Goal: Transaction & Acquisition: Purchase product/service

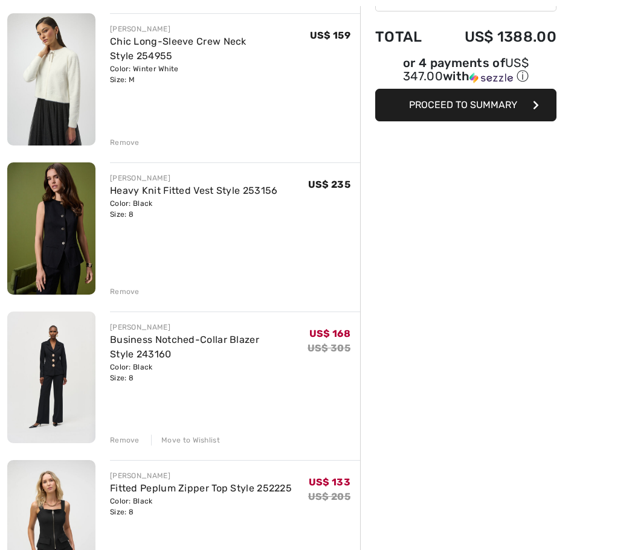
scroll to position [146, 0]
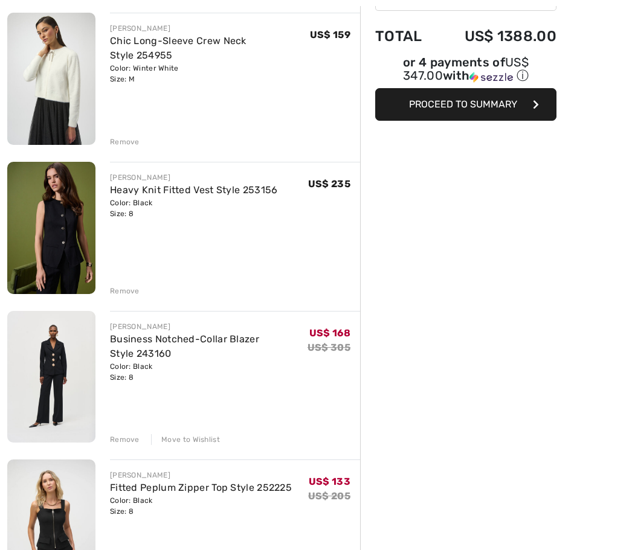
click at [119, 440] on div "Remove" at bounding box center [125, 439] width 30 height 11
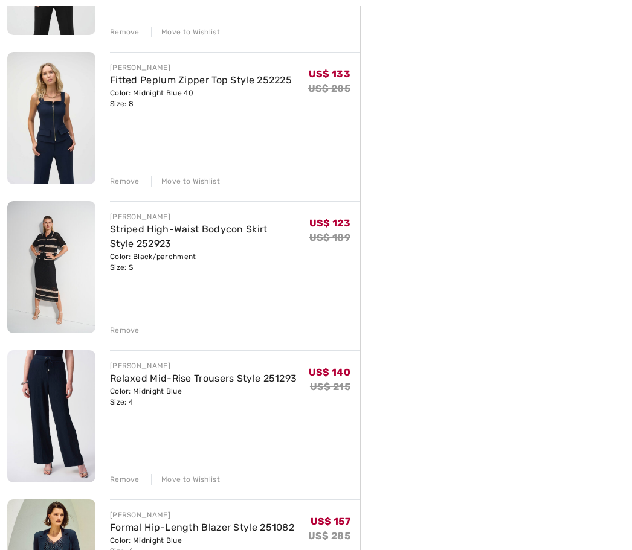
scroll to position [571, 0]
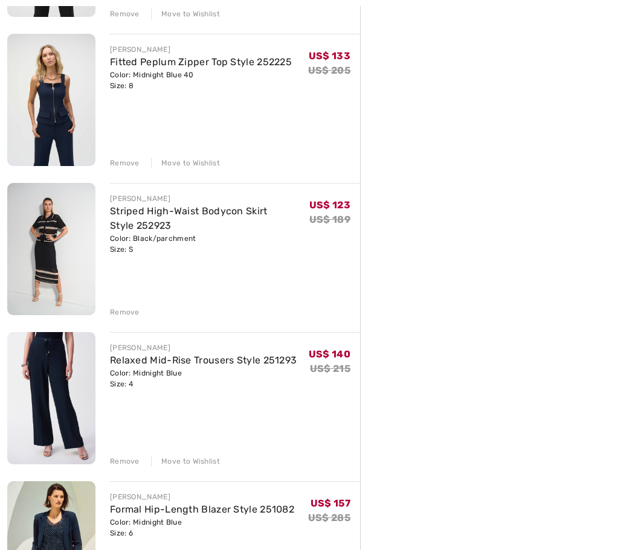
click at [120, 462] on div "Remove" at bounding box center [125, 461] width 30 height 11
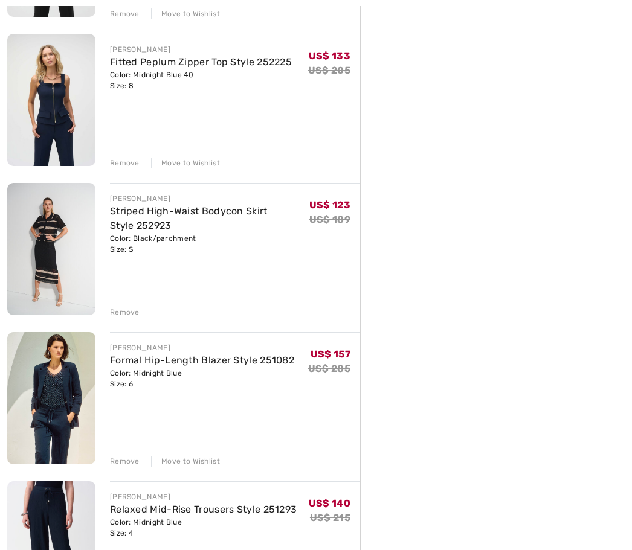
click at [121, 456] on div "Remove" at bounding box center [125, 461] width 30 height 11
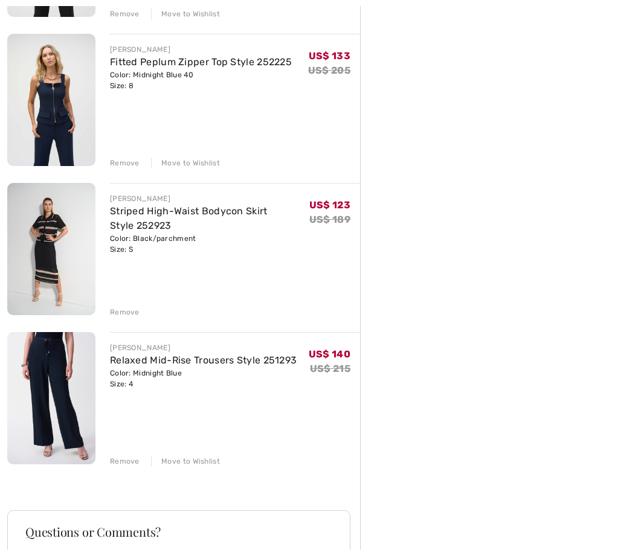
click at [124, 459] on div "Remove" at bounding box center [125, 461] width 30 height 11
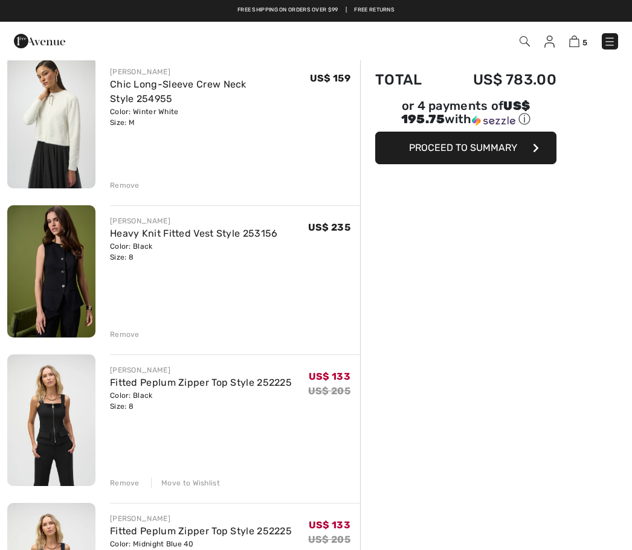
scroll to position [0, 0]
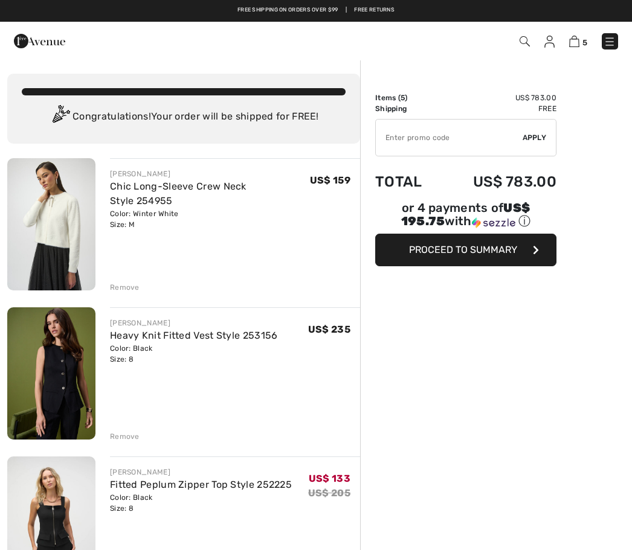
click at [451, 133] on input "TEXT" at bounding box center [449, 138] width 147 height 36
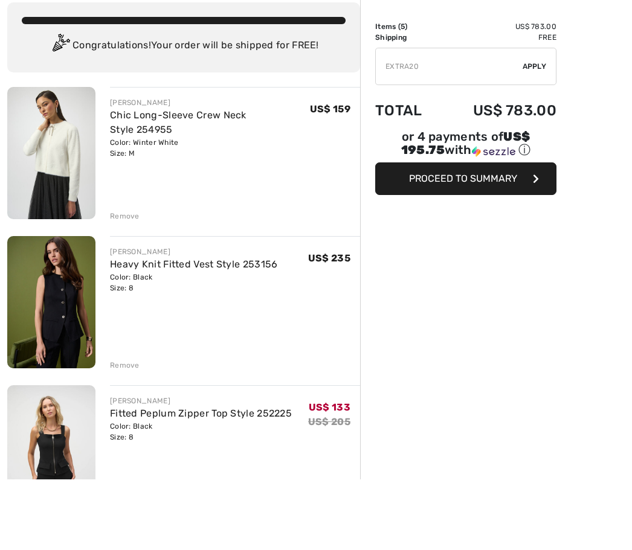
type input "EXTRA20"
click at [536, 132] on span "Apply" at bounding box center [534, 137] width 24 height 11
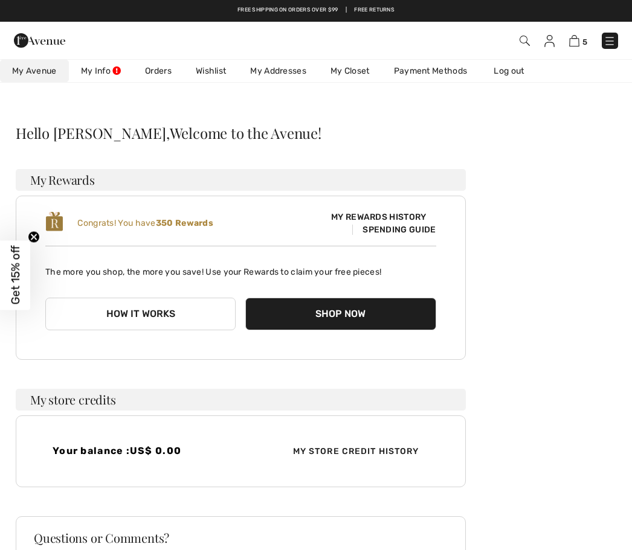
scroll to position [9, 0]
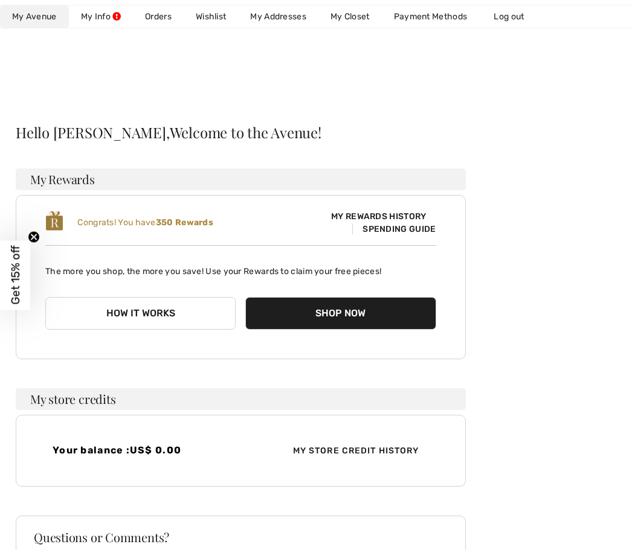
click at [24, 21] on span "My Avenue" at bounding box center [34, 16] width 45 height 13
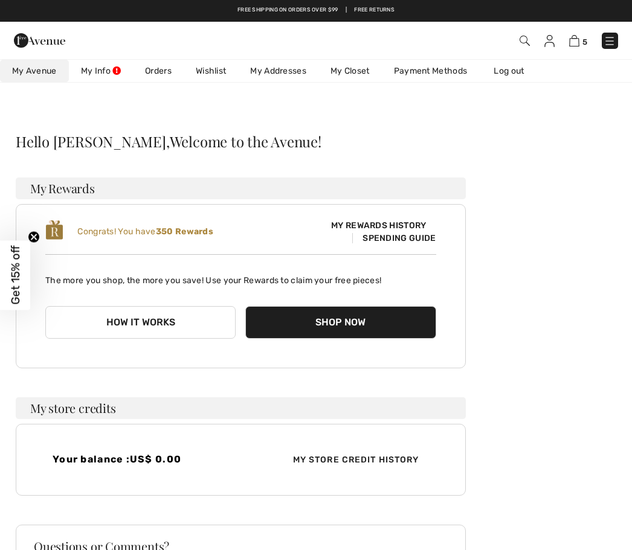
click at [529, 37] on img at bounding box center [524, 41] width 10 height 10
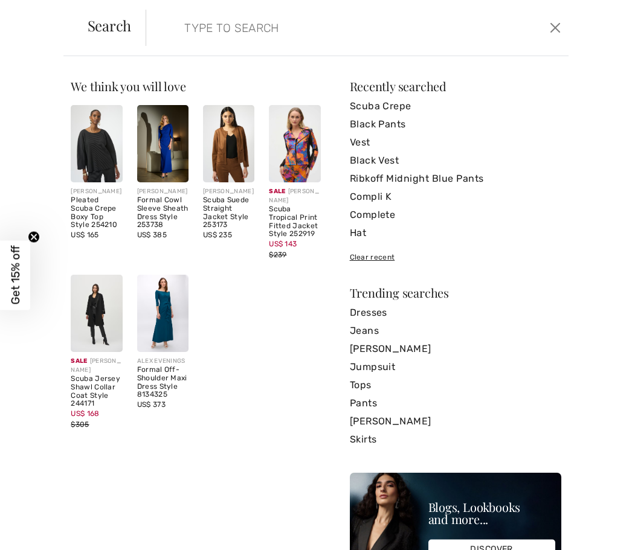
click at [384, 194] on link "Compli K" at bounding box center [455, 197] width 211 height 18
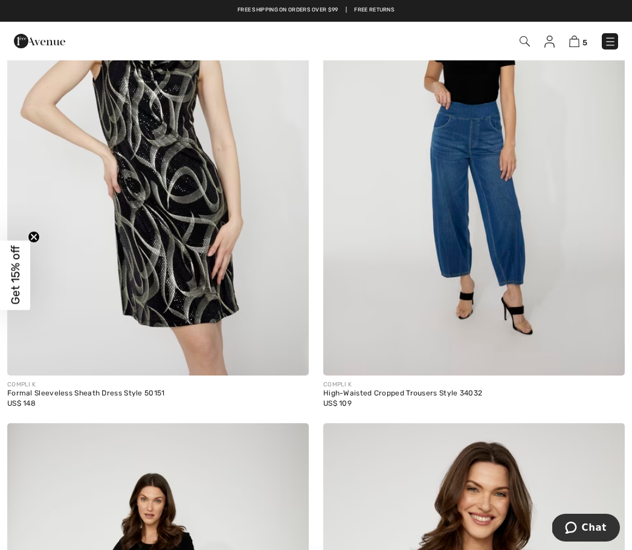
scroll to position [8376, 0]
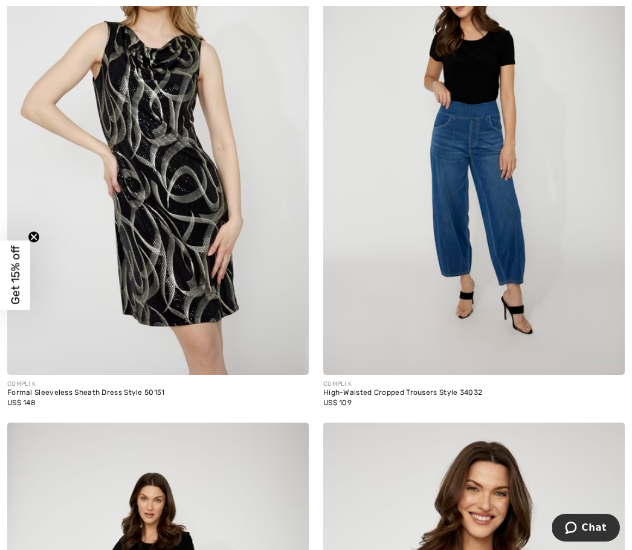
click at [470, 301] on img at bounding box center [473, 149] width 301 height 452
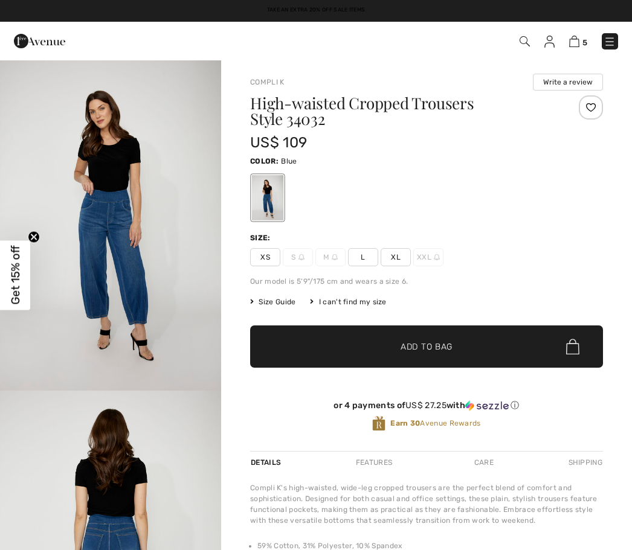
checkbox input "true"
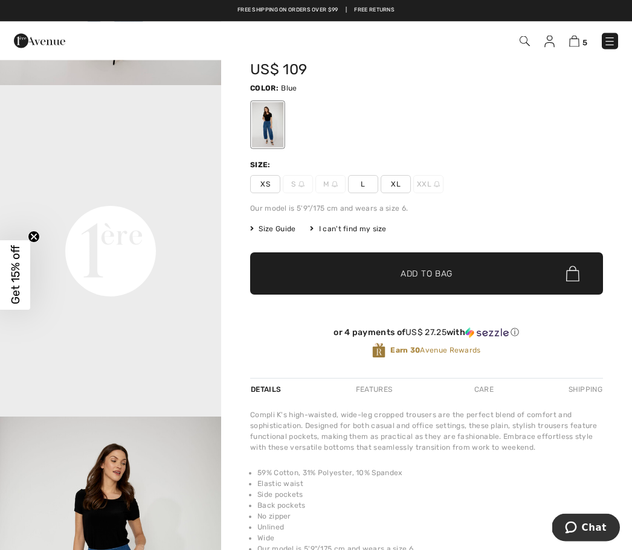
scroll to position [68, 0]
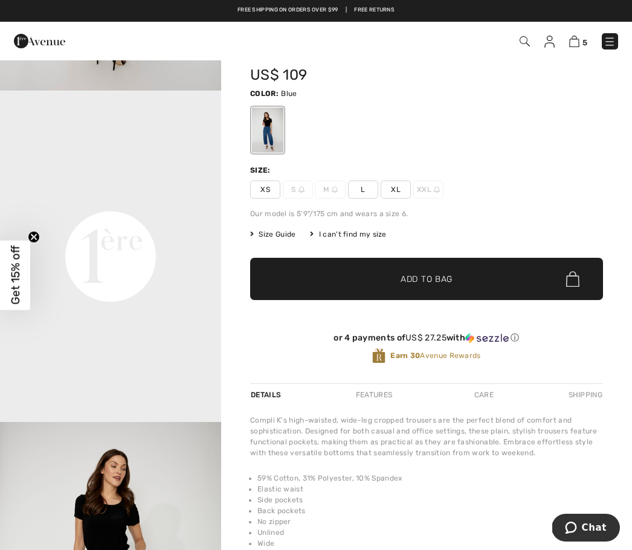
click at [278, 238] on span "Size Guide" at bounding box center [272, 234] width 45 height 11
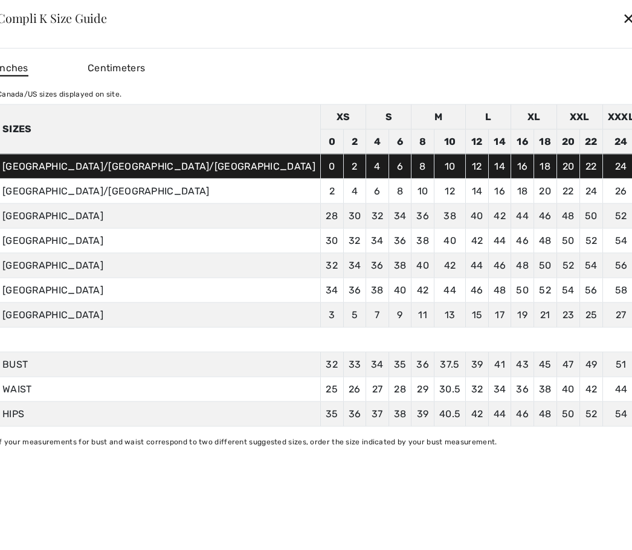
click at [622, 31] on div "✕" at bounding box center [628, 17] width 13 height 25
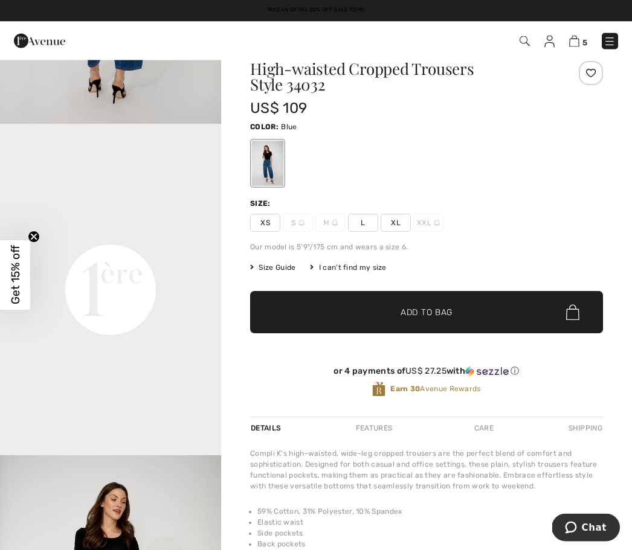
scroll to position [0, 0]
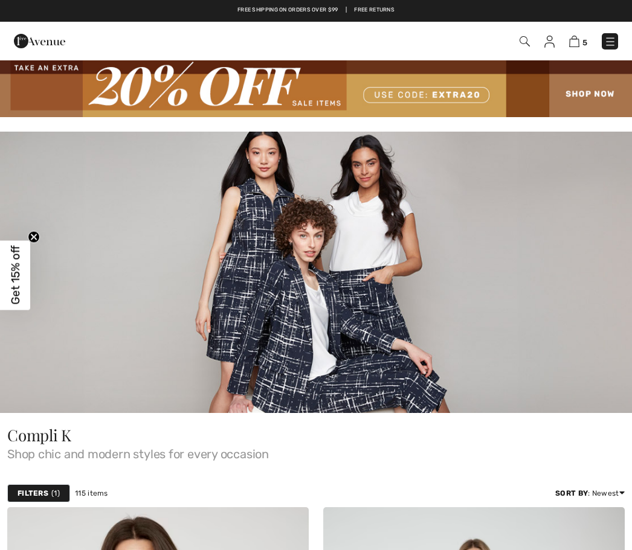
checkbox input "true"
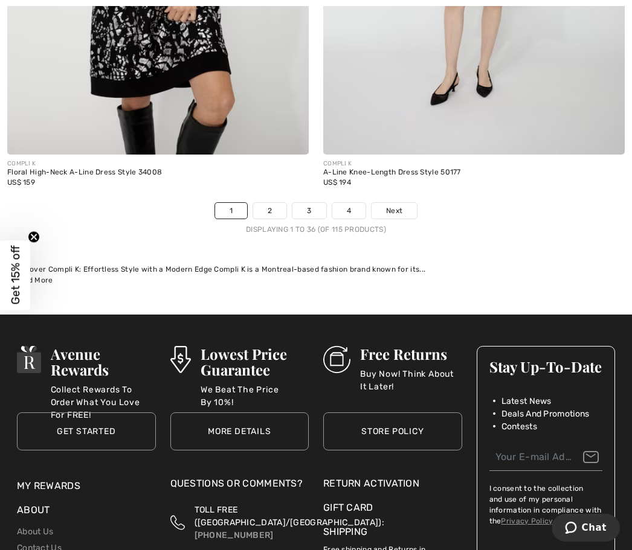
scroll to position [9649, 0]
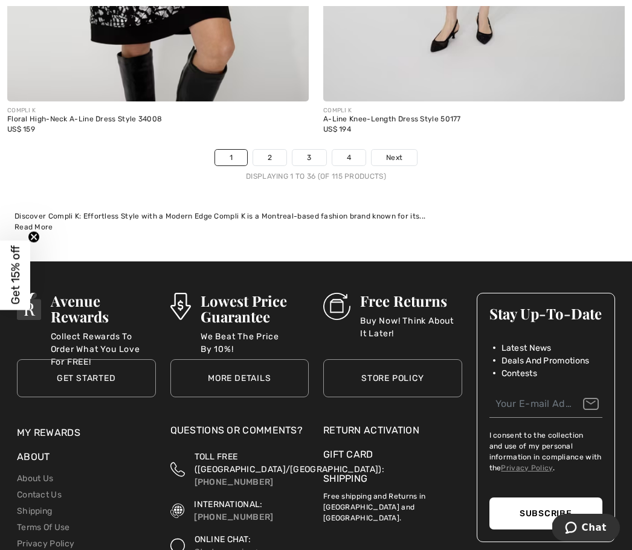
click at [269, 155] on link "2" at bounding box center [269, 158] width 33 height 16
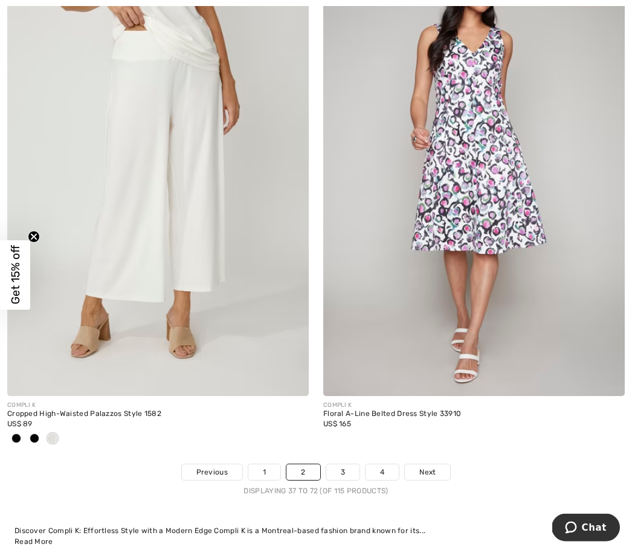
scroll to position [9454, 0]
click at [347, 466] on link "3" at bounding box center [342, 472] width 33 height 16
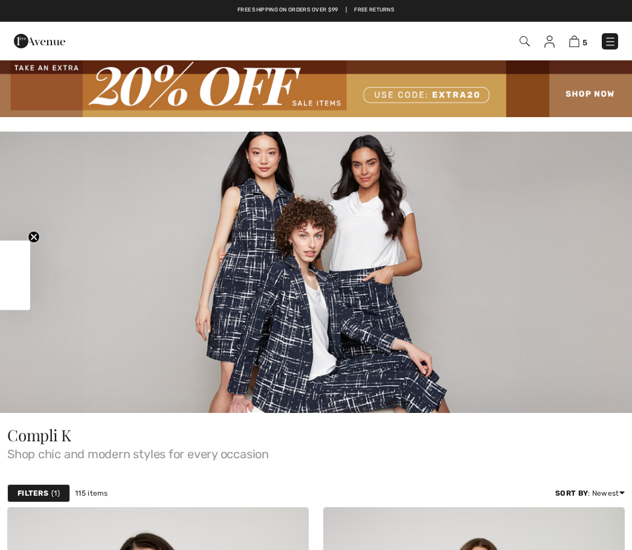
checkbox input "true"
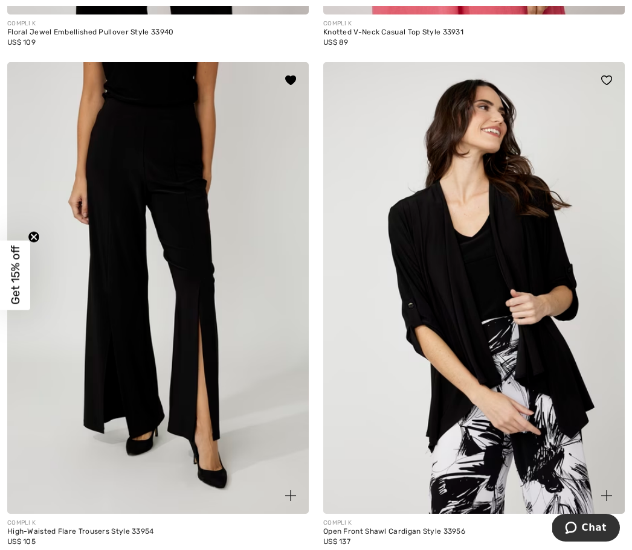
scroll to position [7698, 0]
click at [220, 455] on img at bounding box center [157, 289] width 301 height 452
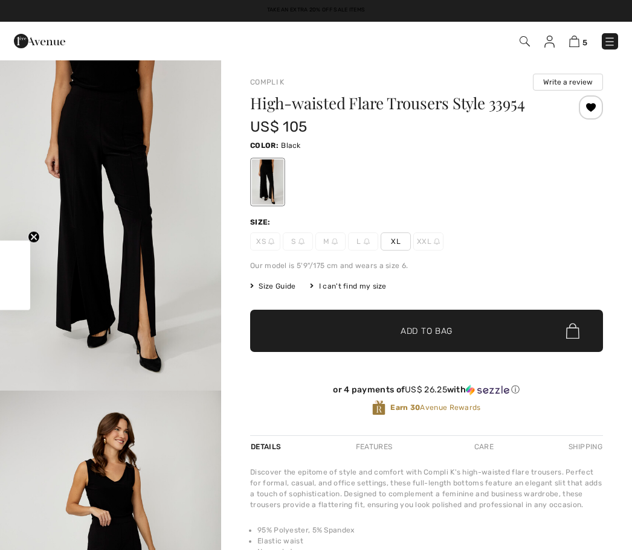
checkbox input "true"
